Goal: Task Accomplishment & Management: Use online tool/utility

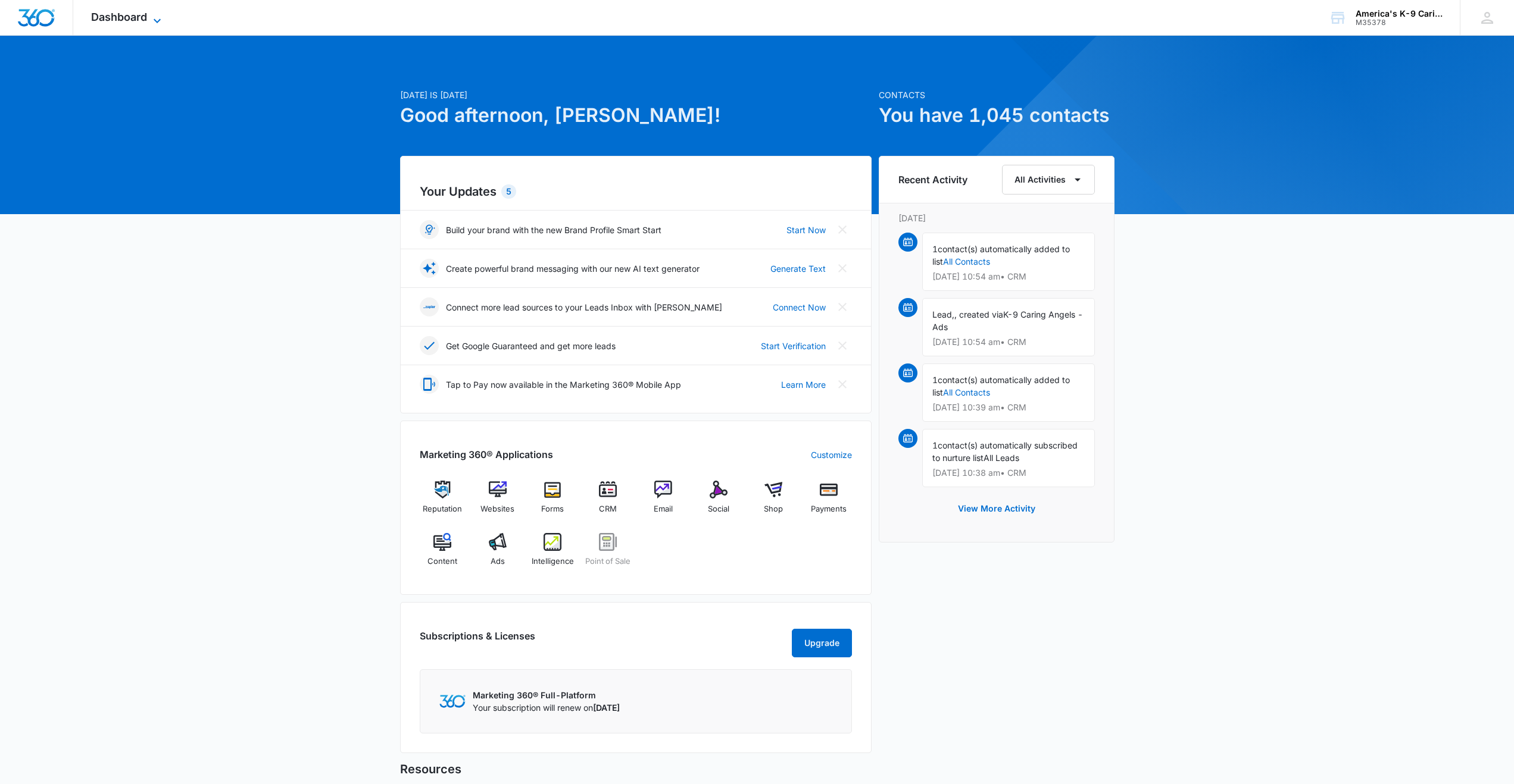
click at [128, 16] on span "Dashboard" at bounding box center [119, 17] width 56 height 13
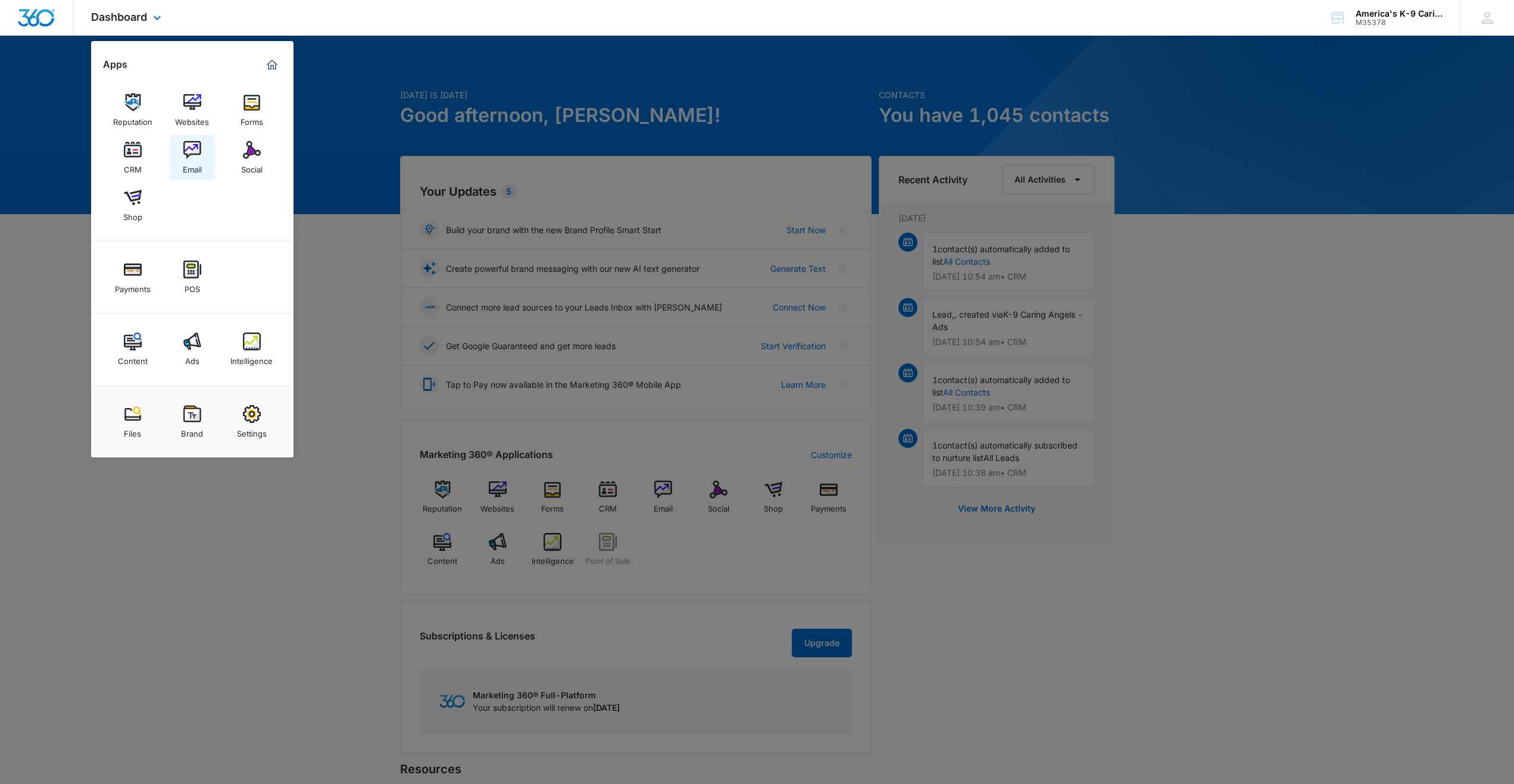
click at [188, 150] on img at bounding box center [192, 150] width 18 height 18
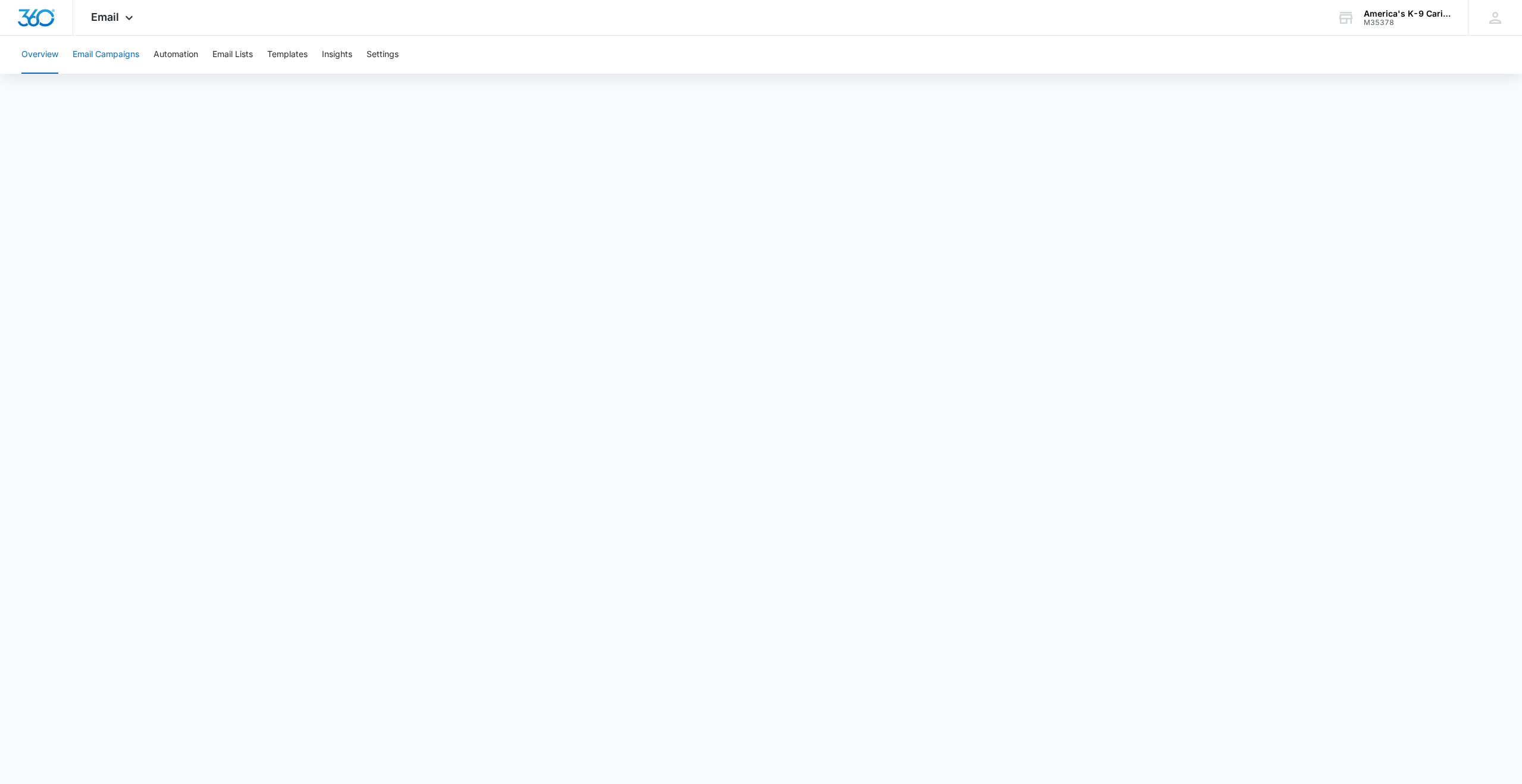
click at [119, 58] on button "Email Campaigns" at bounding box center [106, 55] width 67 height 38
drag, startPoint x: 232, startPoint y: 56, endPoint x: 293, endPoint y: 55, distance: 61.0
click at [255, 56] on div "Overview Email Campaigns Automation Email Lists Templates Insights Settings" at bounding box center [761, 55] width 1493 height 38
click at [299, 55] on button "Templates" at bounding box center [287, 55] width 41 height 38
click at [99, 52] on button "Email Campaigns" at bounding box center [106, 55] width 67 height 38
